Goal: Communication & Community: Answer question/provide support

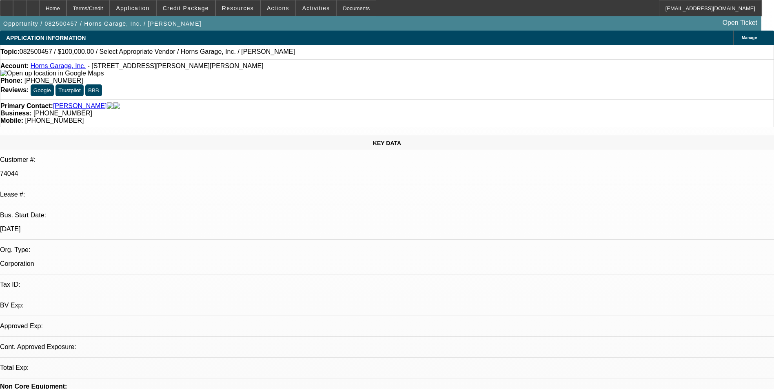
select select "0"
select select "2"
select select "0.1"
select select "1"
select select "2"
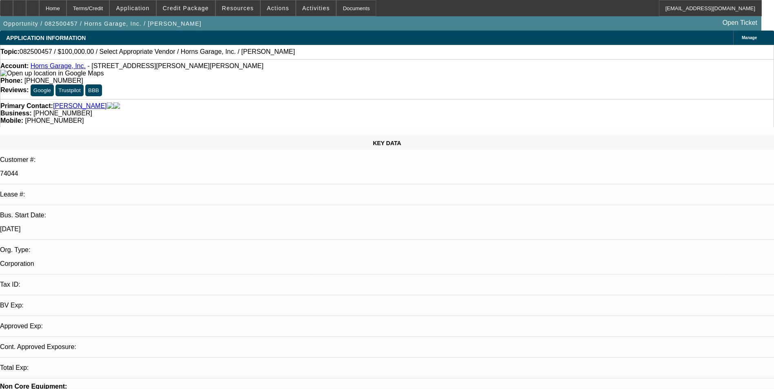
select select "4"
radio input "true"
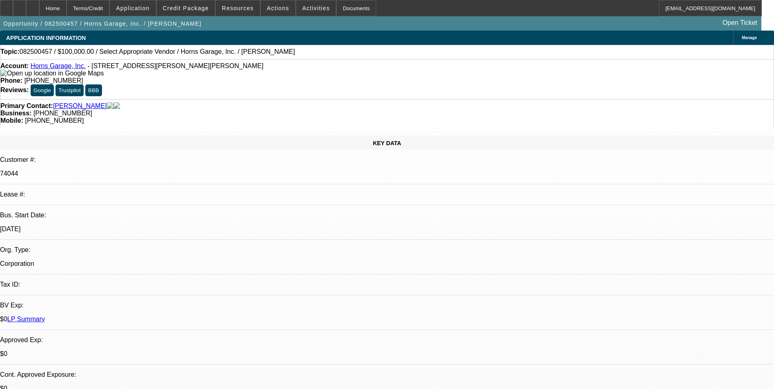
drag, startPoint x: 612, startPoint y: 142, endPoint x: 508, endPoint y: 140, distance: 104.1
type textarea "01 DEAL- SOLD TO ONE-M2L"
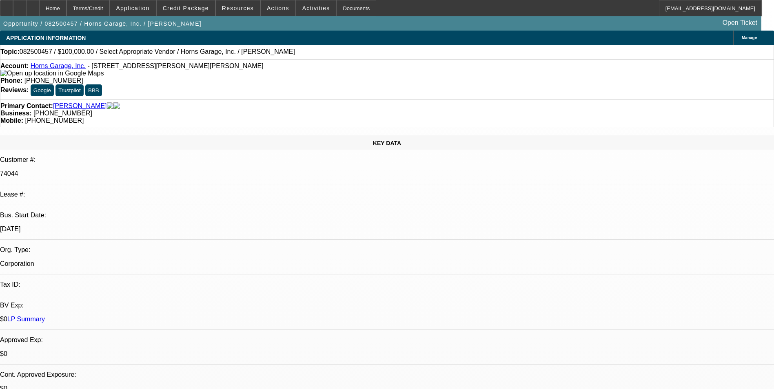
radio input "true"
select select "0"
select select "2"
select select "0.1"
select select "1"
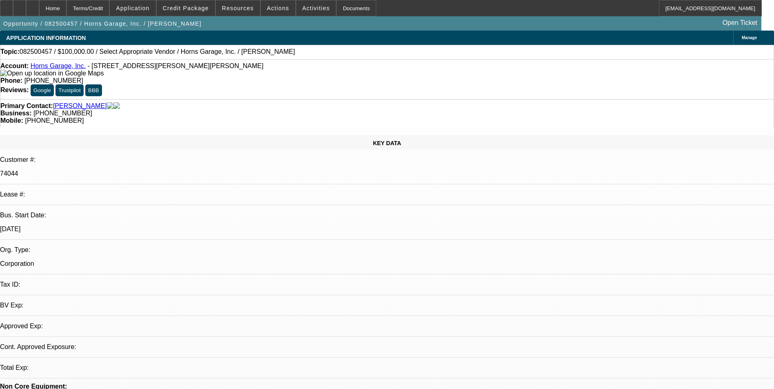
select select "2"
select select "4"
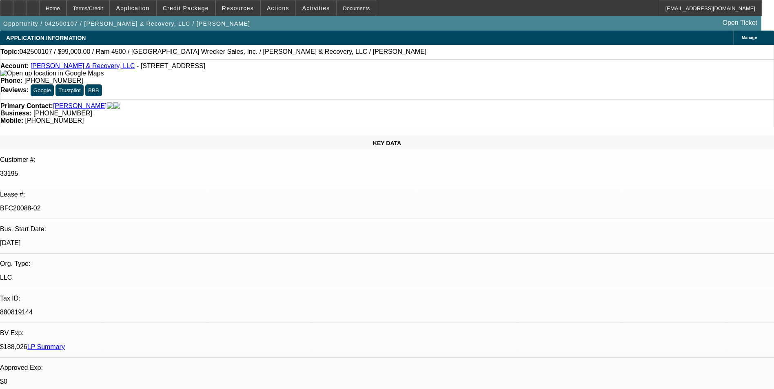
select select "0"
select select "2"
select select "0"
select select "0.1"
select select "2"
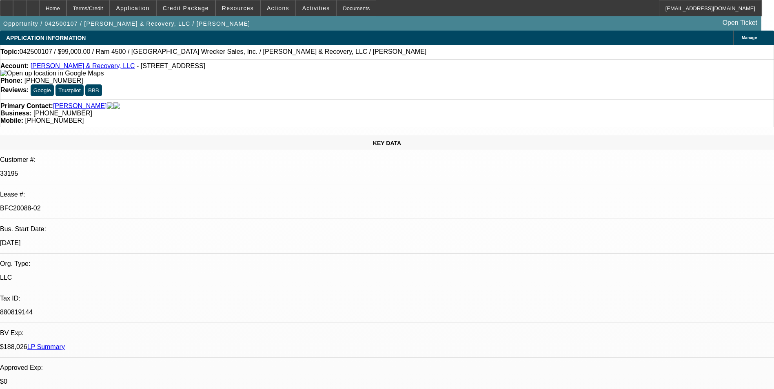
select select "0"
select select "2"
select select "0.1"
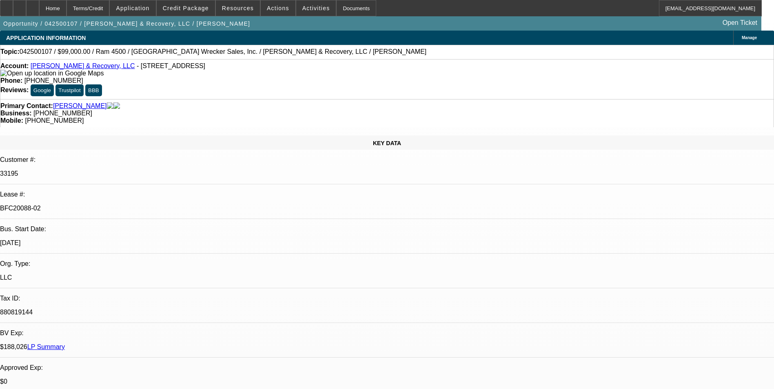
select select "2"
select select "0.1"
select select "1"
select select "2"
select select "6"
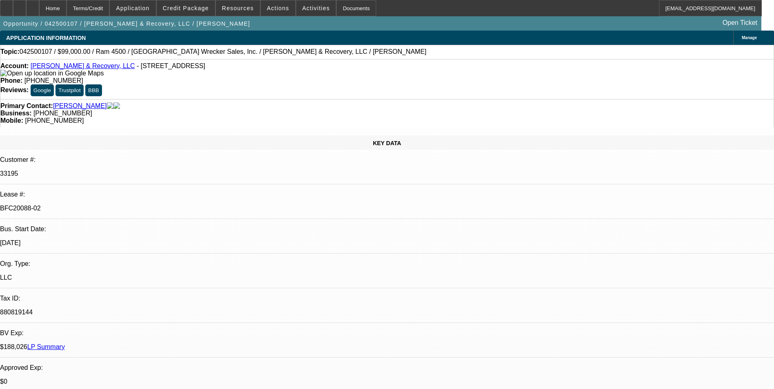
select select "1"
select select "2"
select select "6"
select select "1"
select select "2"
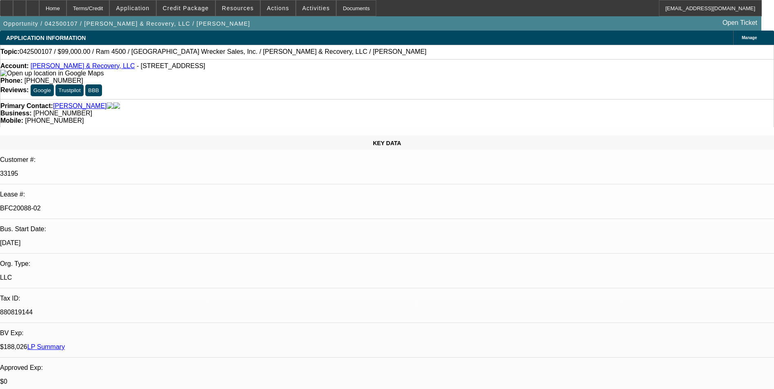
select select "4"
select select "1"
select select "2"
select select "4"
drag, startPoint x: 133, startPoint y: 140, endPoint x: 97, endPoint y: 136, distance: 36.5
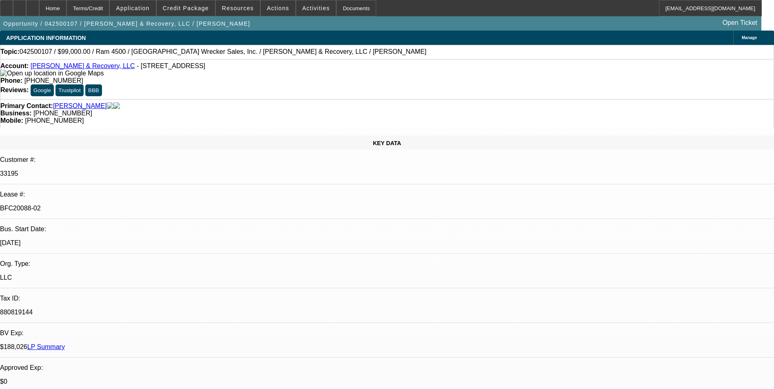
click at [97, 205] on p "BFC20088-02" at bounding box center [387, 208] width 774 height 7
